Goal: Task Accomplishment & Management: Use online tool/utility

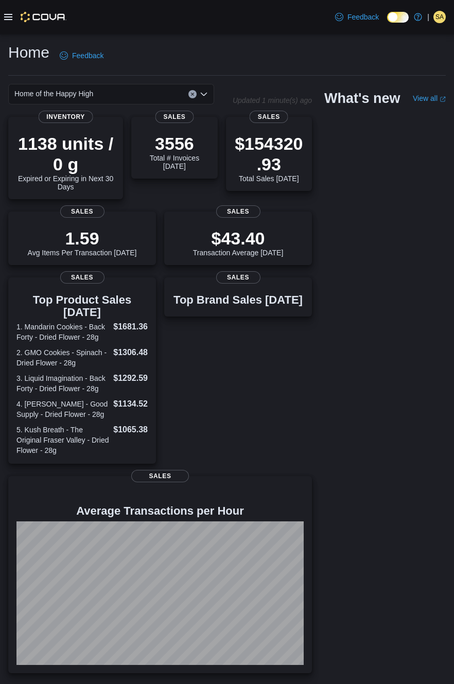
click at [9, 20] on icon at bounding box center [8, 17] width 8 height 6
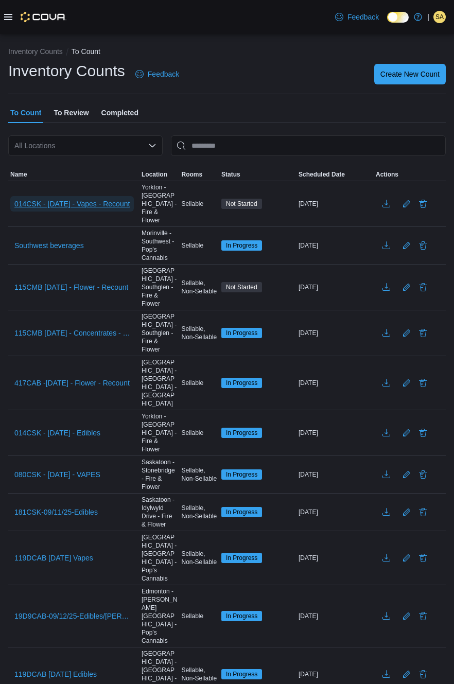
click at [117, 202] on span "014CSK - [DATE] - Vapes - Recount" at bounding box center [71, 204] width 115 height 10
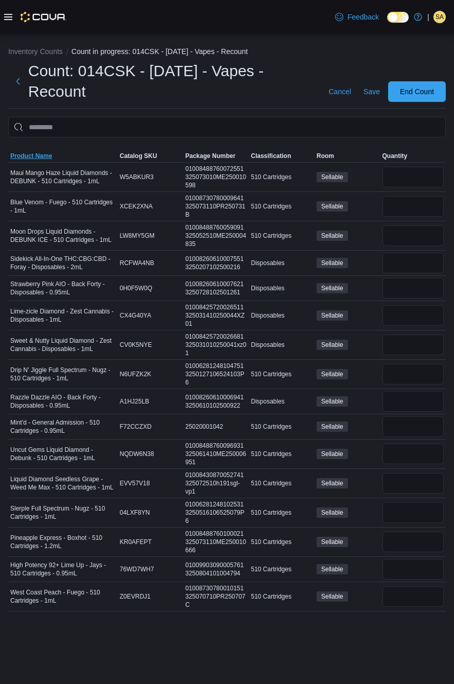
click at [31, 159] on span "Product Name" at bounding box center [31, 156] width 42 height 8
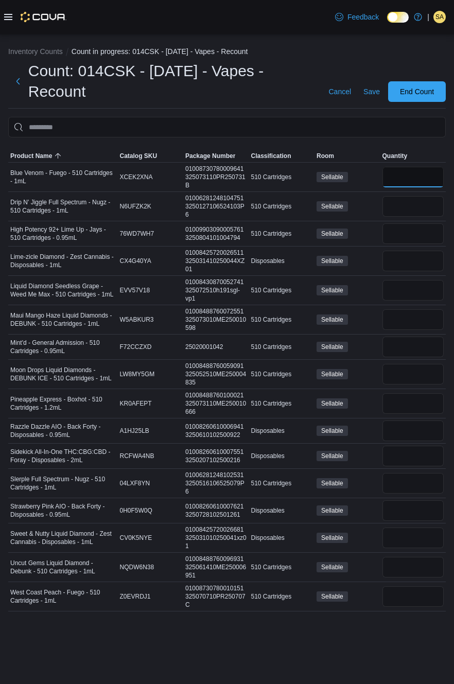
click at [401, 173] on input "number" at bounding box center [413, 177] width 62 height 21
type input "*"
click at [407, 206] on input "number" at bounding box center [413, 206] width 62 height 21
type input "*"
click at [415, 232] on input "number" at bounding box center [413, 233] width 62 height 21
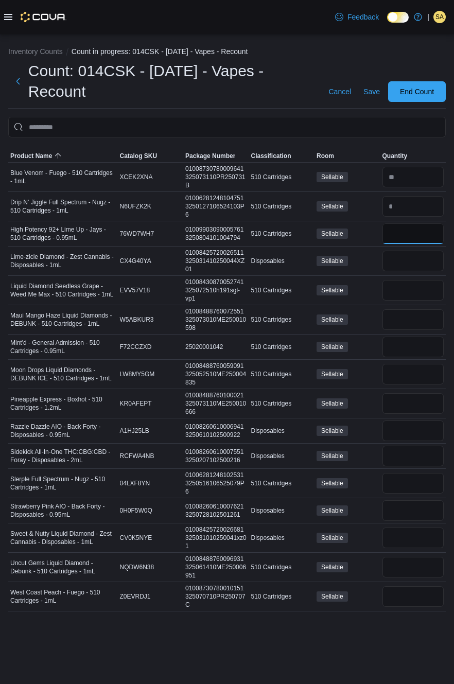
type input "*"
click at [411, 290] on input "number" at bounding box center [413, 290] width 62 height 21
type input "**"
click at [405, 326] on input "number" at bounding box center [413, 319] width 62 height 21
click at [403, 346] on input "number" at bounding box center [413, 346] width 62 height 21
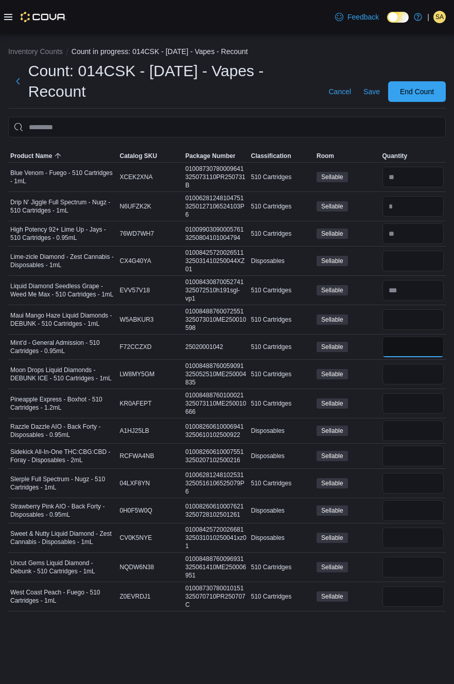
type input "*"
click at [406, 377] on input "number" at bounding box center [413, 374] width 62 height 21
type input "**"
click at [415, 397] on input "number" at bounding box center [413, 403] width 62 height 21
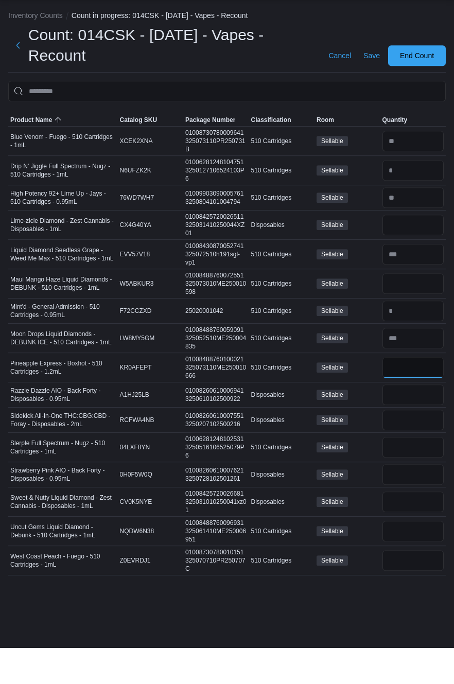
type input "**"
click at [405, 451] on input "number" at bounding box center [413, 456] width 62 height 21
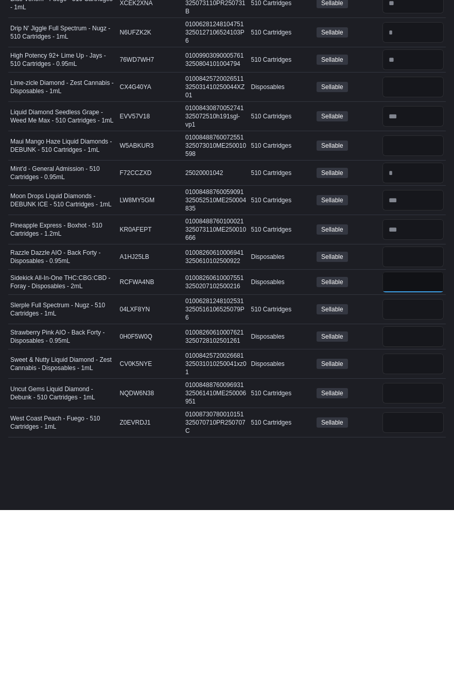
type input "*"
click at [409, 434] on input "number" at bounding box center [413, 430] width 62 height 21
type input "*"
click at [401, 481] on input "number" at bounding box center [413, 483] width 62 height 21
type input "*"
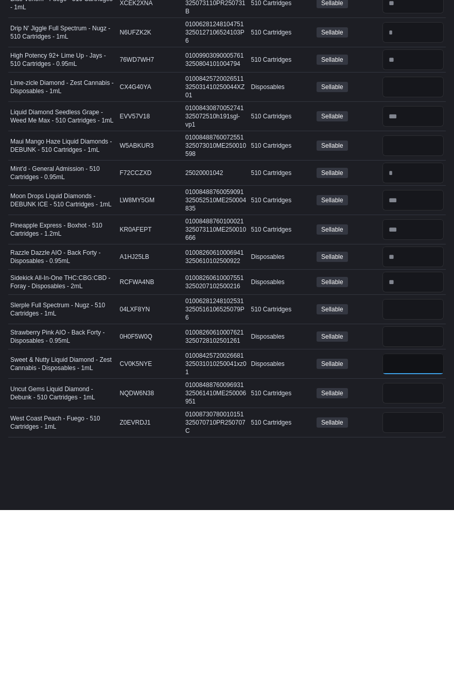
click at [392, 530] on input "number" at bounding box center [413, 537] width 62 height 21
type input "*"
click at [415, 262] on input "number" at bounding box center [413, 261] width 62 height 21
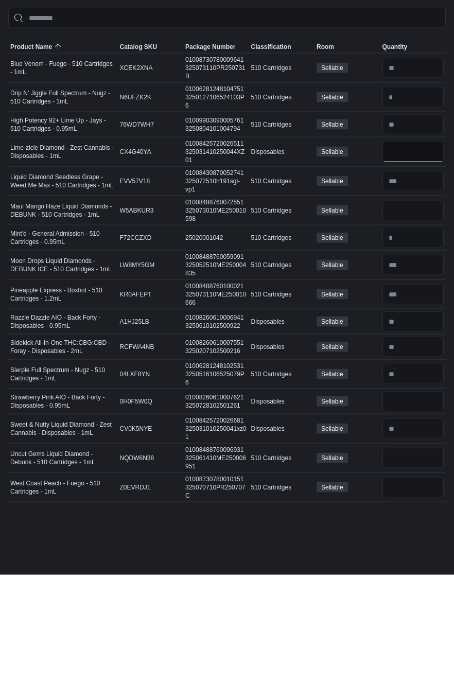
click at [421, 264] on input "*" at bounding box center [413, 261] width 62 height 21
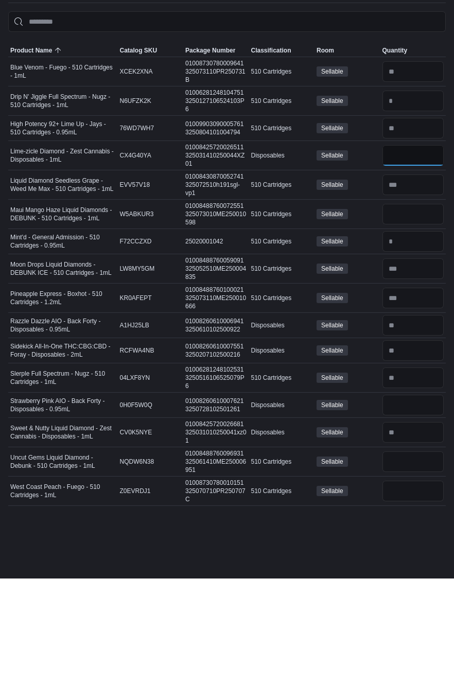
type input "**"
click at [411, 538] on input "number" at bounding box center [413, 537] width 62 height 21
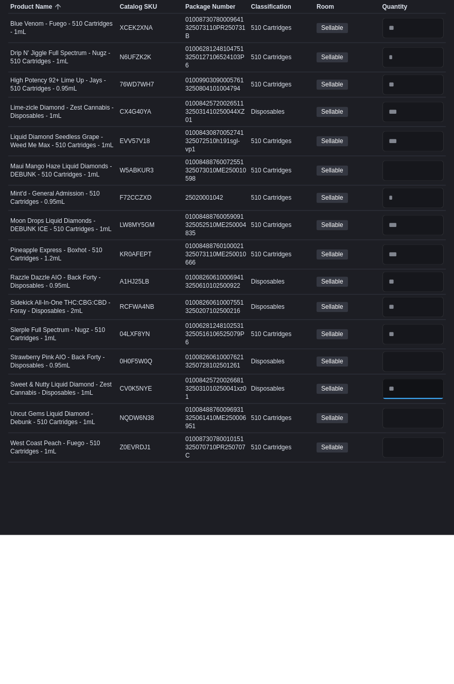
type input "*"
click at [401, 568] on input "number" at bounding box center [413, 567] width 62 height 21
type input "*"
click at [406, 594] on input "number" at bounding box center [413, 596] width 62 height 21
click at [419, 509] on input "number" at bounding box center [413, 510] width 62 height 21
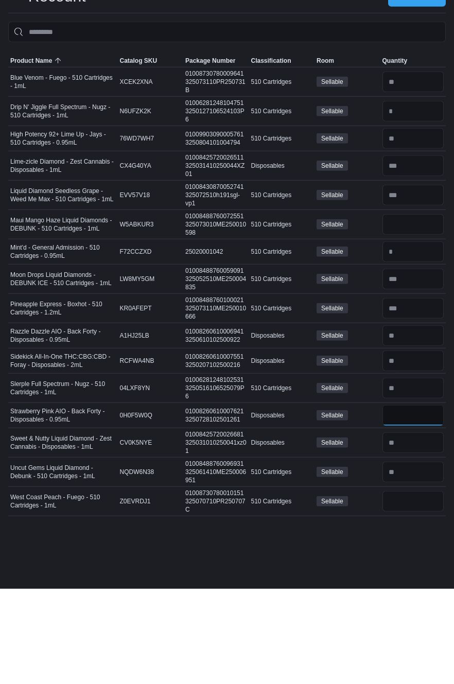
type input "*"
click at [429, 257] on input "number" at bounding box center [413, 261] width 62 height 21
type input "*"
click at [410, 280] on input "number" at bounding box center [413, 290] width 62 height 21
type input "*"
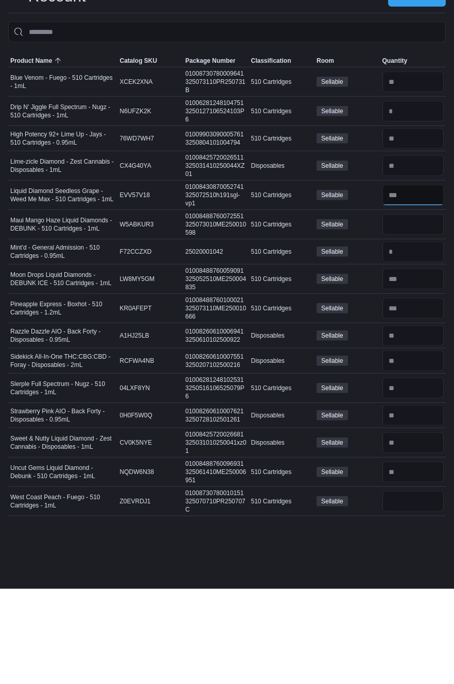
type input "*"
click at [416, 376] on input "number" at bounding box center [413, 374] width 62 height 21
click at [417, 266] on input "number" at bounding box center [413, 261] width 62 height 21
type input "*"
click at [417, 286] on input "number" at bounding box center [413, 290] width 62 height 21
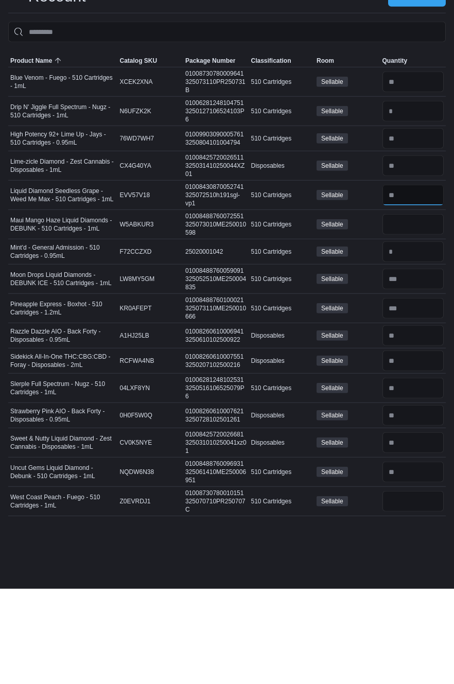
type input "*"
click at [423, 325] on input "number" at bounding box center [413, 319] width 62 height 21
type input "**"
click at [416, 373] on input "number" at bounding box center [413, 374] width 62 height 21
click at [419, 428] on input "number" at bounding box center [413, 430] width 62 height 21
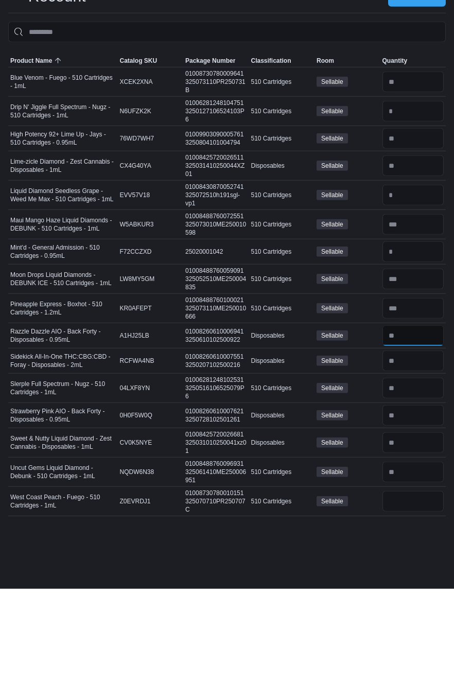
type input "**"
click at [412, 484] on input "number" at bounding box center [413, 483] width 62 height 21
type input "*"
click at [417, 500] on input "number" at bounding box center [413, 510] width 62 height 21
type input "**"
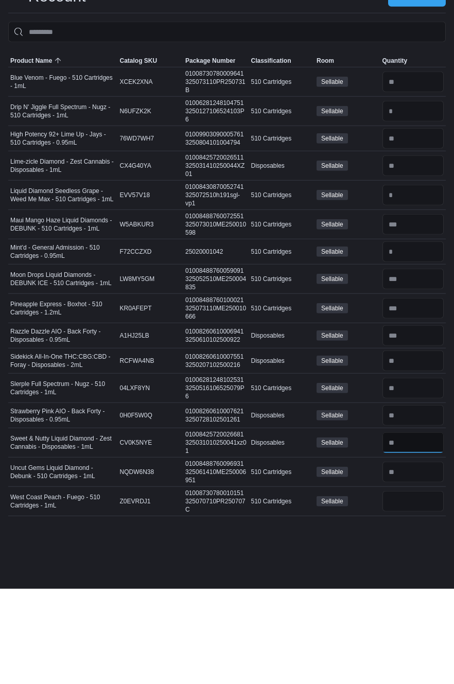
click at [409, 536] on input "number" at bounding box center [413, 537] width 62 height 21
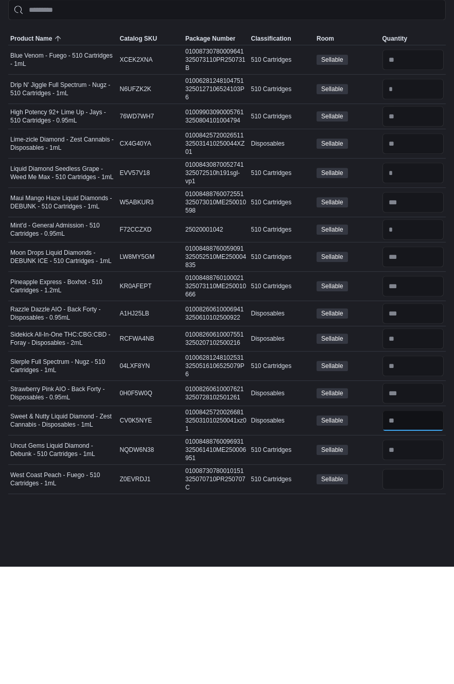
type input "**"
click at [420, 562] on input "number" at bounding box center [413, 567] width 62 height 21
type input "**"
click at [422, 605] on input "number" at bounding box center [413, 596] width 62 height 21
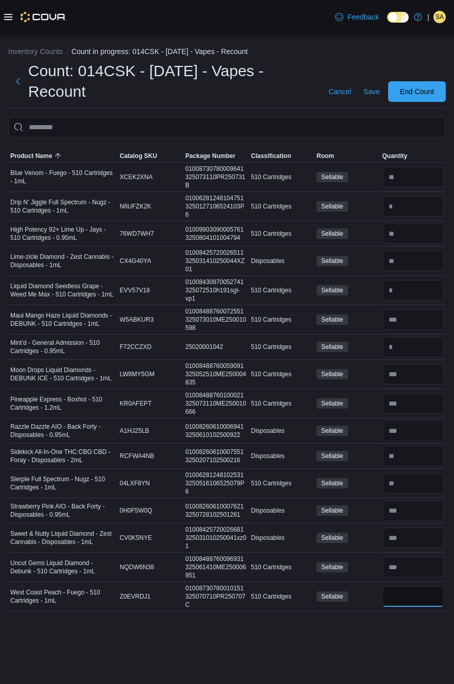
type input "**"
click at [369, 93] on span "Save" at bounding box center [371, 91] width 16 height 10
click at [367, 93] on span "Save" at bounding box center [371, 91] width 16 height 10
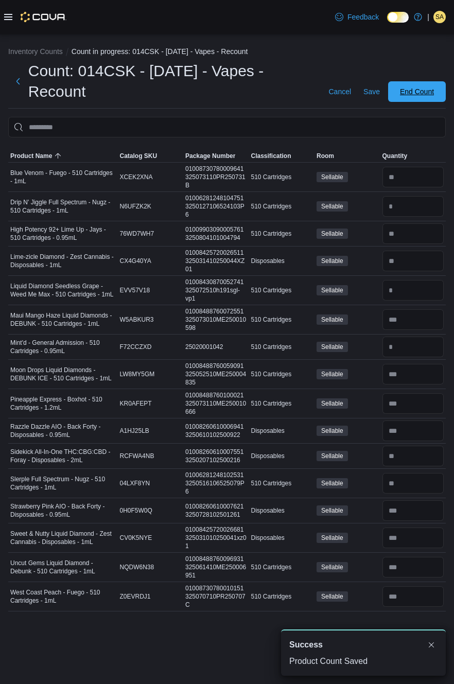
click at [420, 89] on span "End Count" at bounding box center [417, 91] width 34 height 10
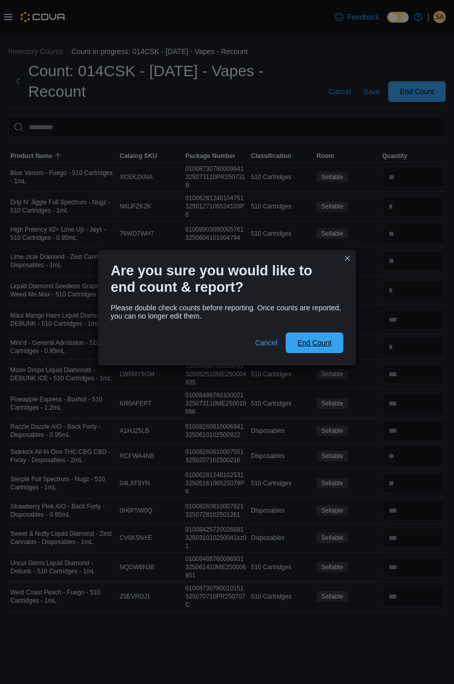
click at [325, 338] on span "End Count" at bounding box center [314, 343] width 34 height 10
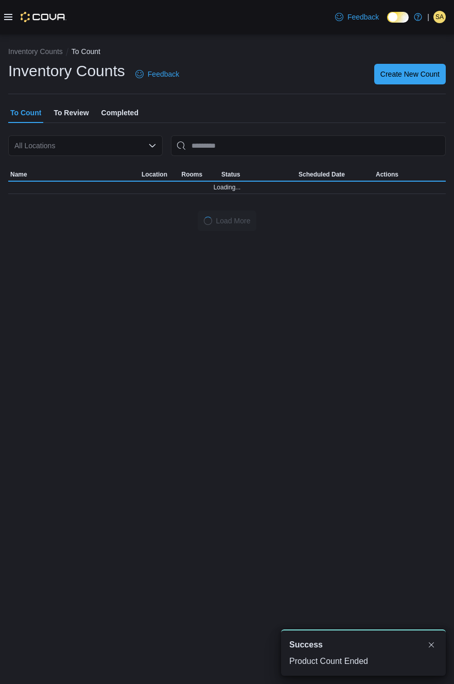
click at [443, 22] on span "SA" at bounding box center [439, 17] width 8 height 12
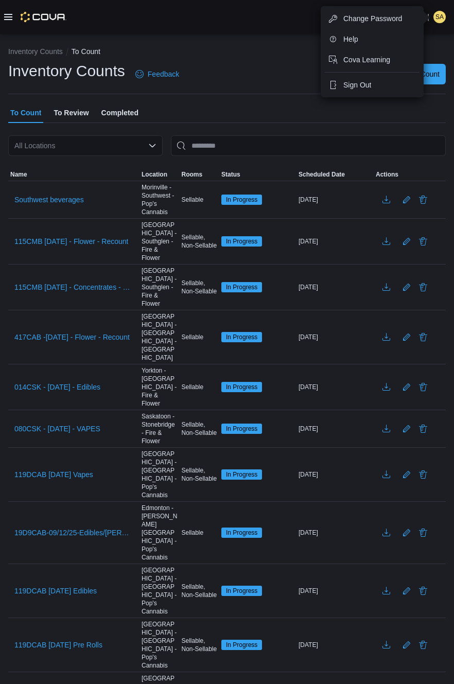
click at [438, 22] on span "SA" at bounding box center [439, 17] width 8 height 12
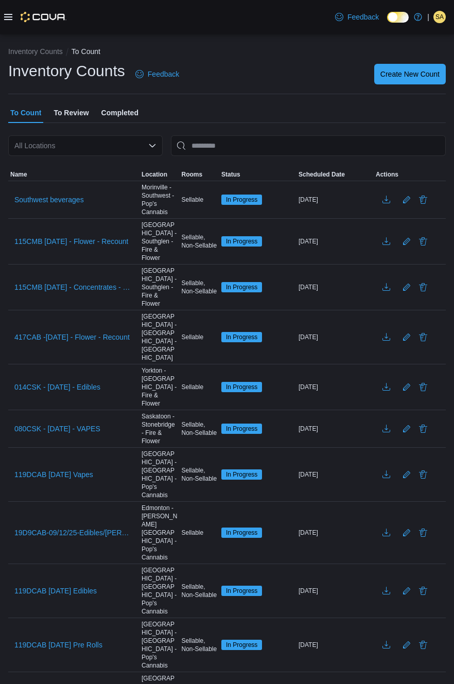
click at [442, 17] on span "SA" at bounding box center [439, 17] width 8 height 12
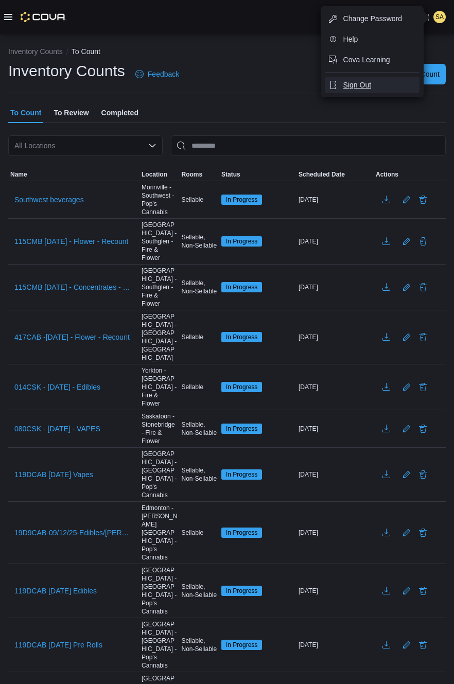
click at [359, 88] on span "Sign Out" at bounding box center [357, 85] width 28 height 10
